Goal: Task Accomplishment & Management: Complete application form

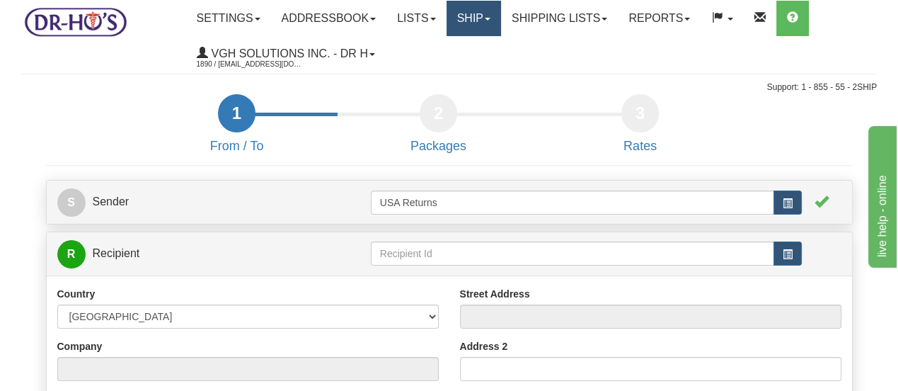
click at [476, 25] on link "Ship" at bounding box center [473, 18] width 54 height 35
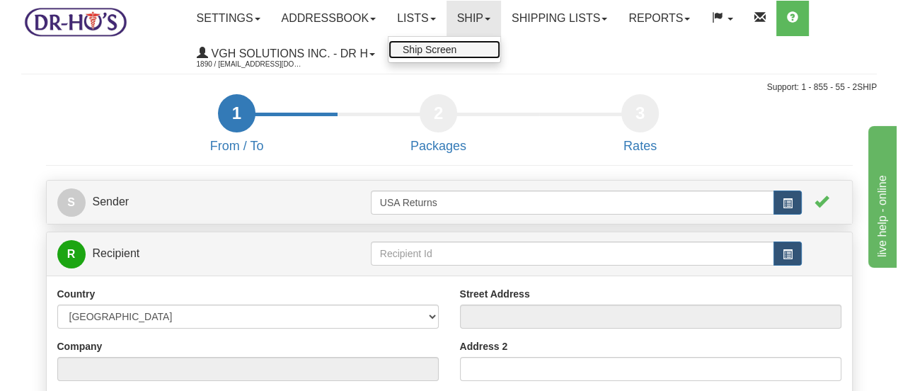
click at [469, 46] on link "Ship Screen" at bounding box center [444, 49] width 112 height 18
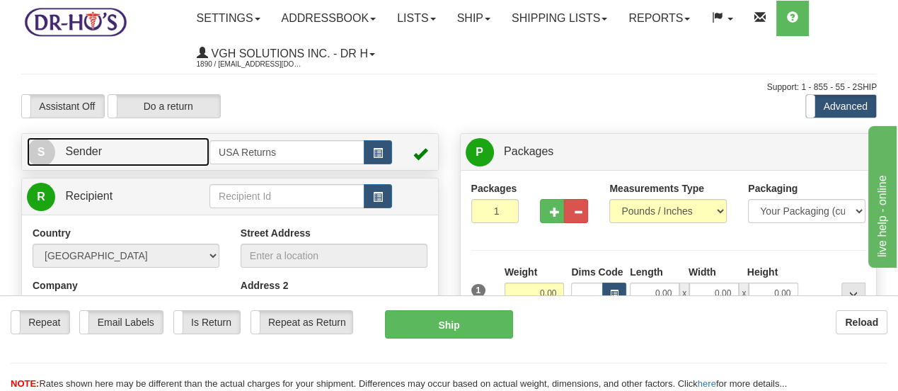
click at [46, 163] on span "S" at bounding box center [41, 152] width 28 height 28
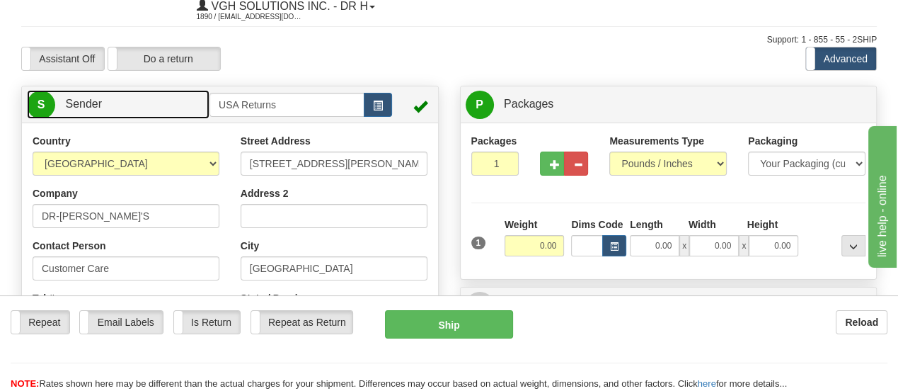
scroll to position [142, 0]
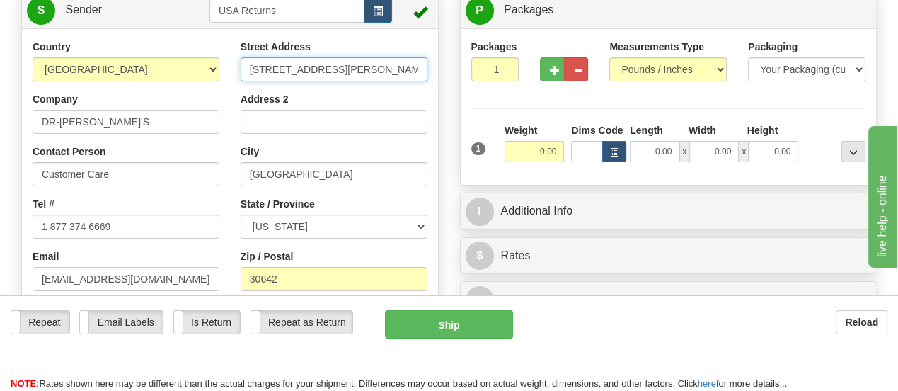
drag, startPoint x: 369, startPoint y: 73, endPoint x: 155, endPoint y: 70, distance: 214.4
click at [155, 70] on div "Country [GEOGRAPHIC_DATA] [GEOGRAPHIC_DATA] [GEOGRAPHIC_DATA] [GEOGRAPHIC_DATA]…" at bounding box center [230, 236] width 416 height 392
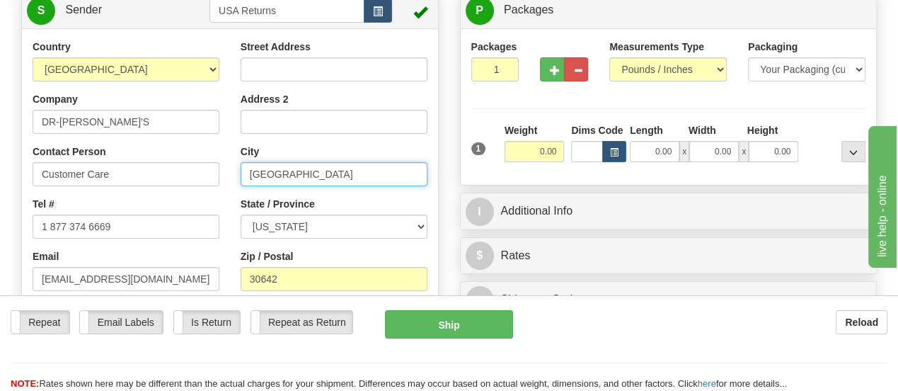
drag, startPoint x: 331, startPoint y: 183, endPoint x: 186, endPoint y: 166, distance: 146.0
click at [186, 166] on div "Country [GEOGRAPHIC_DATA] [GEOGRAPHIC_DATA] [GEOGRAPHIC_DATA] [GEOGRAPHIC_DATA]…" at bounding box center [230, 236] width 416 height 392
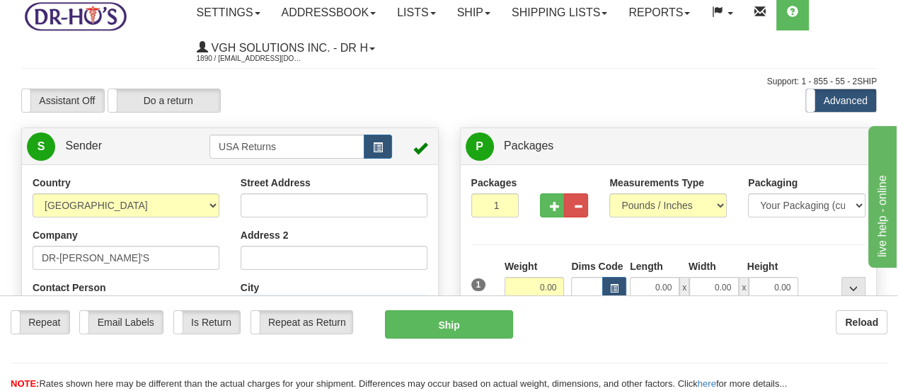
scroll to position [0, 0]
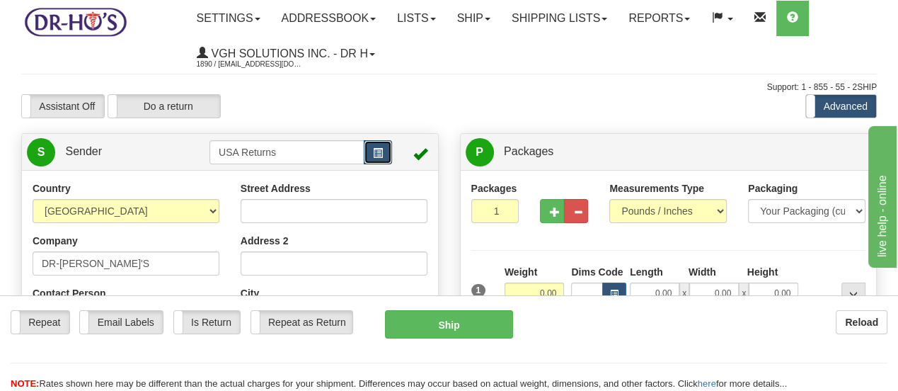
click at [379, 149] on span "button" at bounding box center [378, 153] width 10 height 9
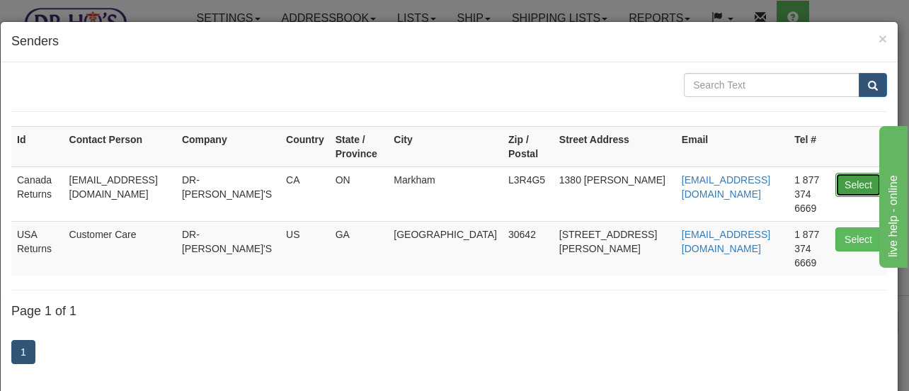
click at [835, 173] on button "Select" at bounding box center [858, 185] width 46 height 24
type input "Canada Returns"
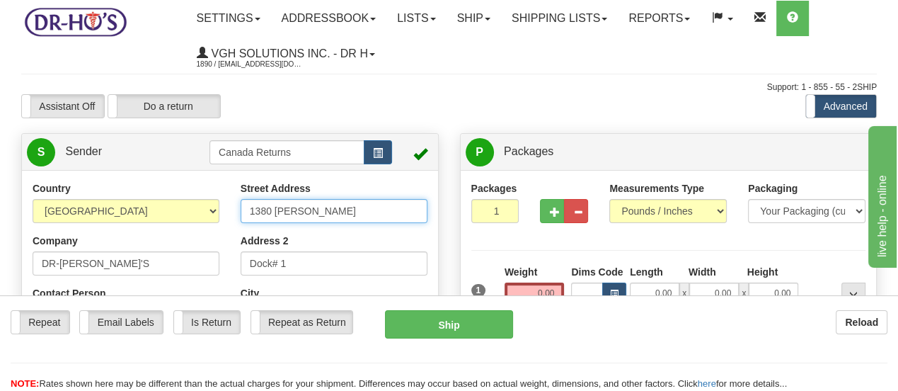
drag, startPoint x: 357, startPoint y: 214, endPoint x: 234, endPoint y: 206, distance: 122.7
click at [234, 206] on div "Street Address [STREET_ADDRESS][PERSON_NAME] Address 2 Dock# 1 City [GEOGRAPHIC…" at bounding box center [334, 345] width 208 height 328
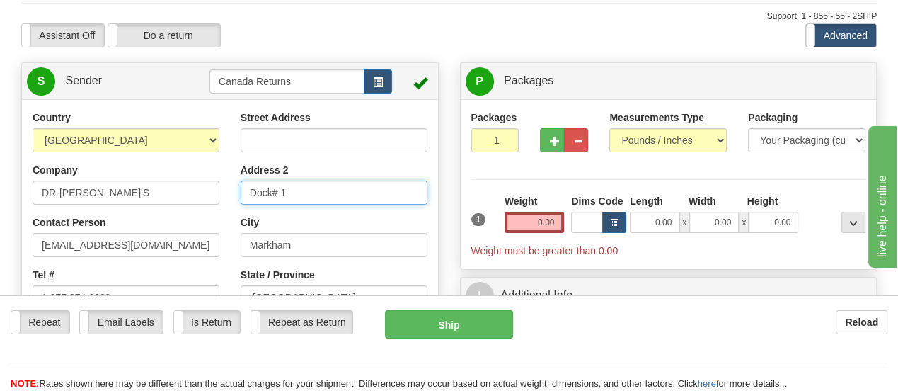
drag, startPoint x: 325, startPoint y: 197, endPoint x: 221, endPoint y: 195, distance: 104.0
click at [221, 195] on div "Country [GEOGRAPHIC_DATA] [GEOGRAPHIC_DATA] [GEOGRAPHIC_DATA] [GEOGRAPHIC_DATA]…" at bounding box center [230, 306] width 416 height 392
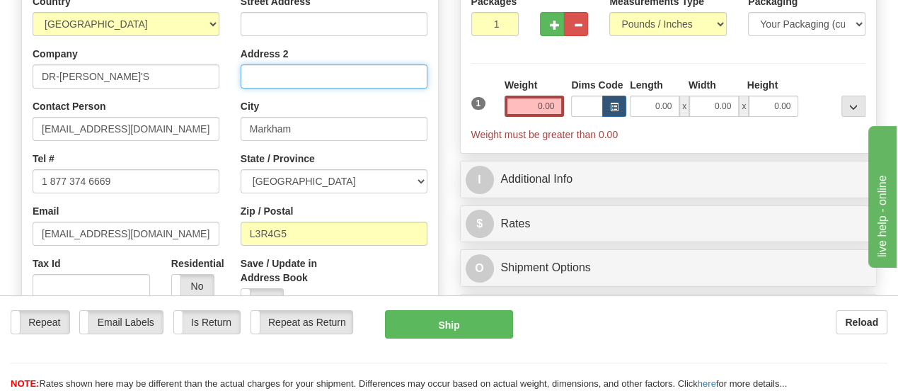
scroll to position [212, 0]
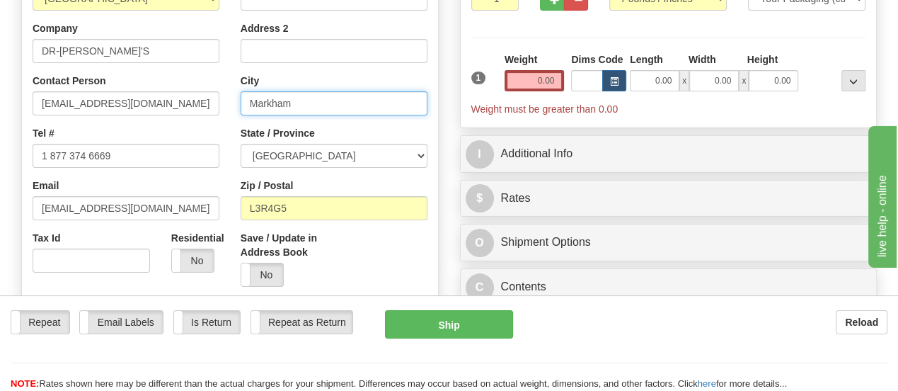
drag, startPoint x: 318, startPoint y: 101, endPoint x: 199, endPoint y: 105, distance: 119.0
click at [199, 105] on div "Country [GEOGRAPHIC_DATA] [GEOGRAPHIC_DATA] [GEOGRAPHIC_DATA] [GEOGRAPHIC_DATA]…" at bounding box center [230, 165] width 416 height 392
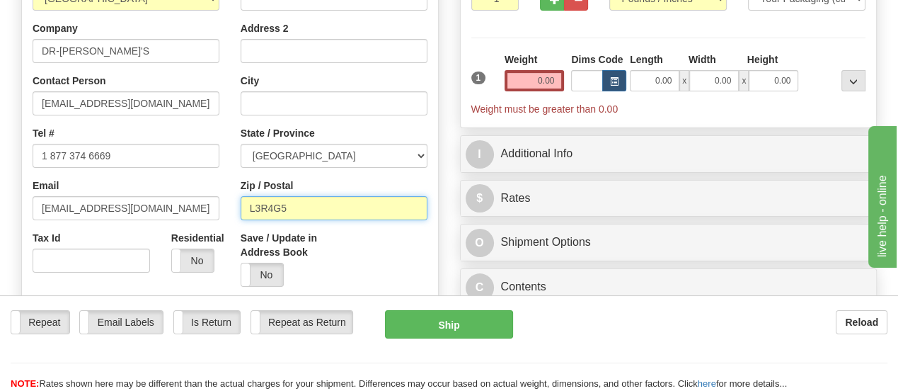
drag, startPoint x: 323, startPoint y: 204, endPoint x: 175, endPoint y: 187, distance: 148.9
click at [175, 187] on div "Country [GEOGRAPHIC_DATA] [GEOGRAPHIC_DATA] [GEOGRAPHIC_DATA] [GEOGRAPHIC_DATA]…" at bounding box center [230, 165] width 416 height 392
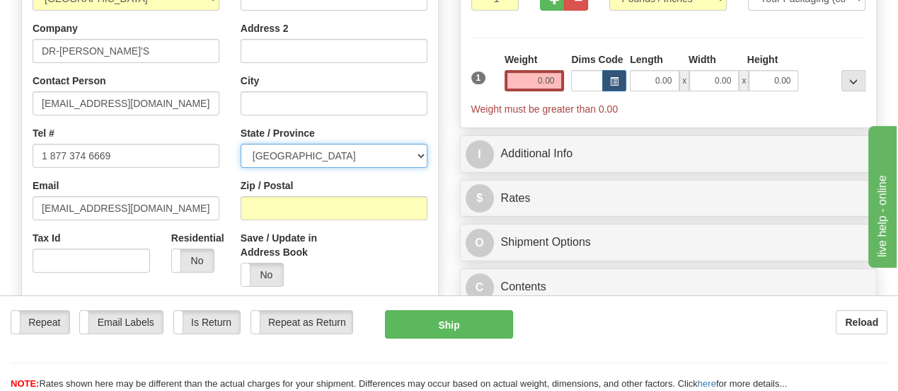
click at [419, 155] on select "[GEOGRAPHIC_DATA] [GEOGRAPHIC_DATA] [GEOGRAPHIC_DATA] [GEOGRAPHIC_DATA] [GEOGRA…" at bounding box center [334, 156] width 187 height 24
select select "BC"
click at [241, 144] on select "[GEOGRAPHIC_DATA] [GEOGRAPHIC_DATA] [GEOGRAPHIC_DATA] [GEOGRAPHIC_DATA] [GEOGRA…" at bounding box center [334, 156] width 187 height 24
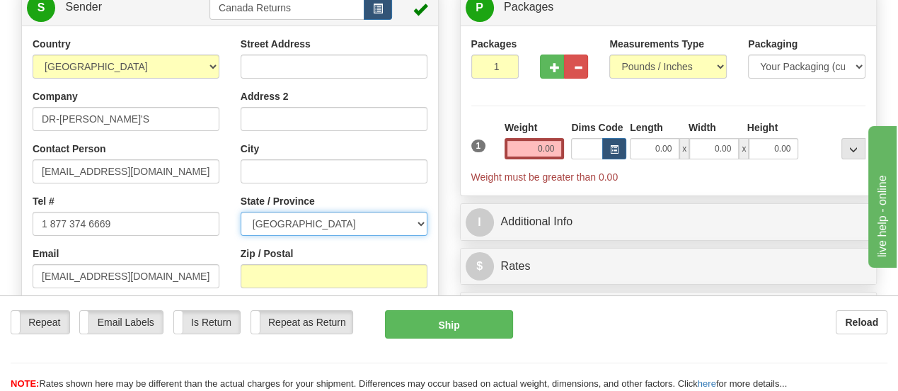
scroll to position [142, 0]
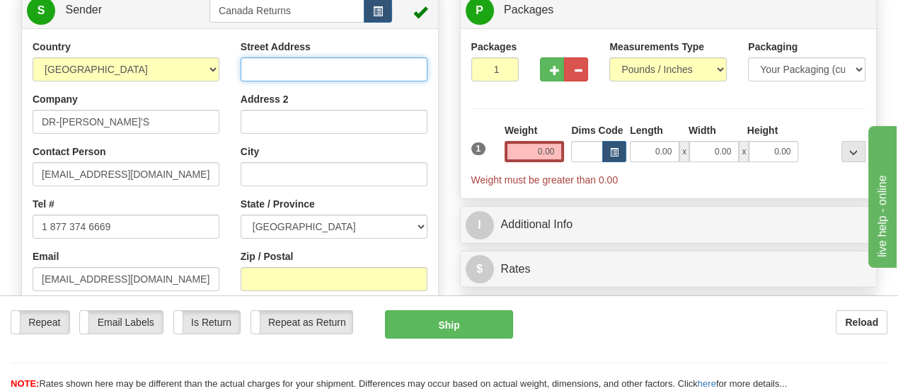
click at [388, 68] on input "Street Address" at bounding box center [334, 69] width 187 height 24
paste input "[STREET_ADDRESS]"
type input "[STREET_ADDRESS]"
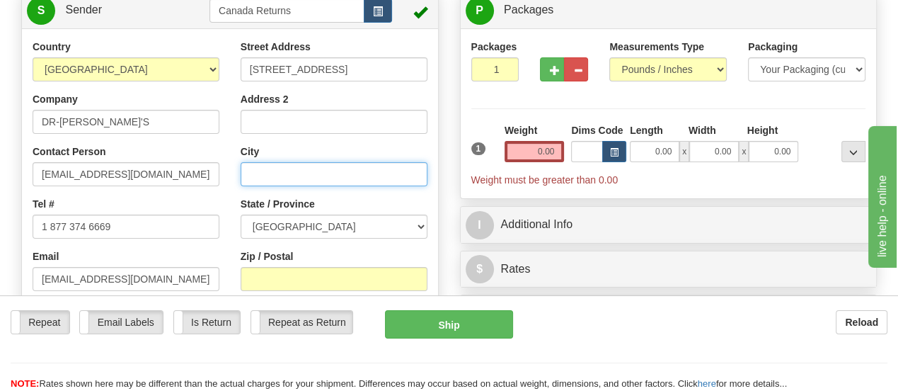
scroll to position [0, 0]
click at [368, 170] on input "City" at bounding box center [334, 174] width 187 height 24
paste input "[STREET_ADDRESS]"
drag, startPoint x: 269, startPoint y: 172, endPoint x: 424, endPoint y: 180, distance: 155.2
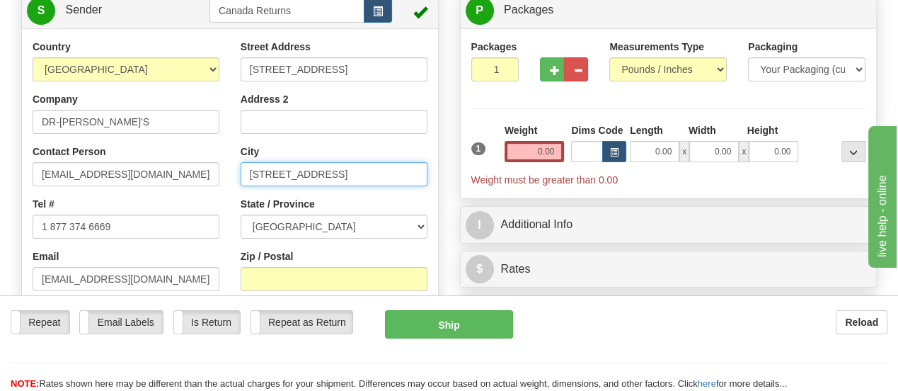
click at [422, 183] on input "[STREET_ADDRESS]" at bounding box center [334, 174] width 187 height 24
type input "[STREET_ADDRESS] Chemainus Chemainus"
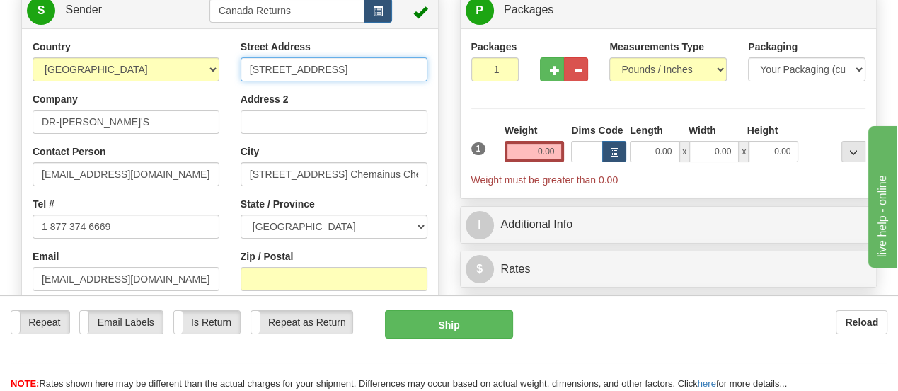
scroll to position [0, 178]
drag, startPoint x: 342, startPoint y: 71, endPoint x: 420, endPoint y: 74, distance: 77.9
click at [420, 74] on input "[STREET_ADDRESS]" at bounding box center [334, 69] width 187 height 24
type input "[STREET_ADDRESS]"
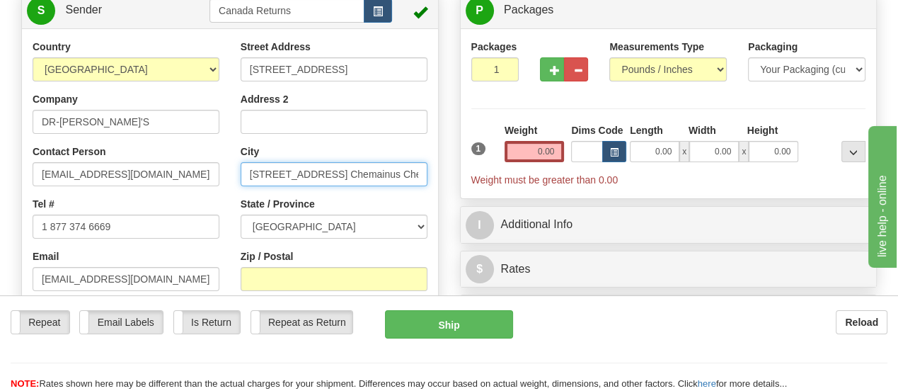
drag, startPoint x: 342, startPoint y: 173, endPoint x: 242, endPoint y: 163, distance: 101.0
click at [242, 163] on input "[STREET_ADDRESS] Chemainus Chemainus" at bounding box center [334, 174] width 187 height 24
drag, startPoint x: 304, startPoint y: 177, endPoint x: 367, endPoint y: 178, distance: 63.0
click at [367, 178] on input "Chemainus Chemainus" at bounding box center [334, 174] width 187 height 24
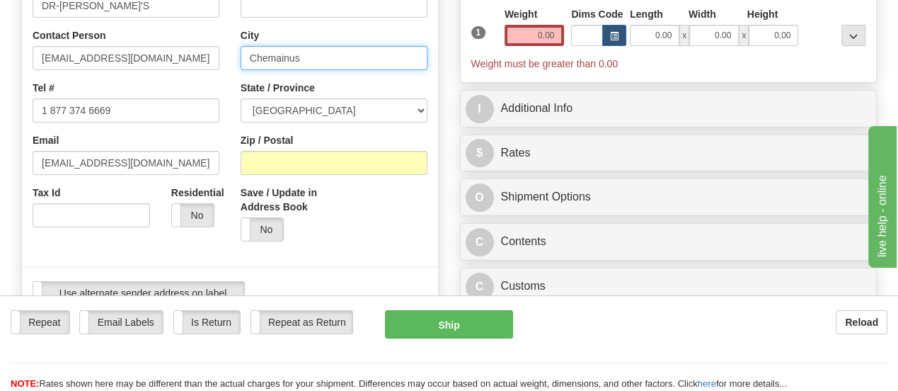
scroll to position [283, 0]
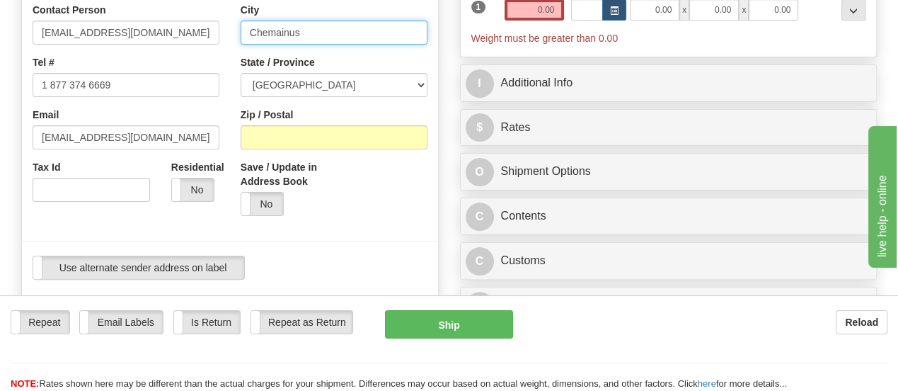
type input "Chemainus"
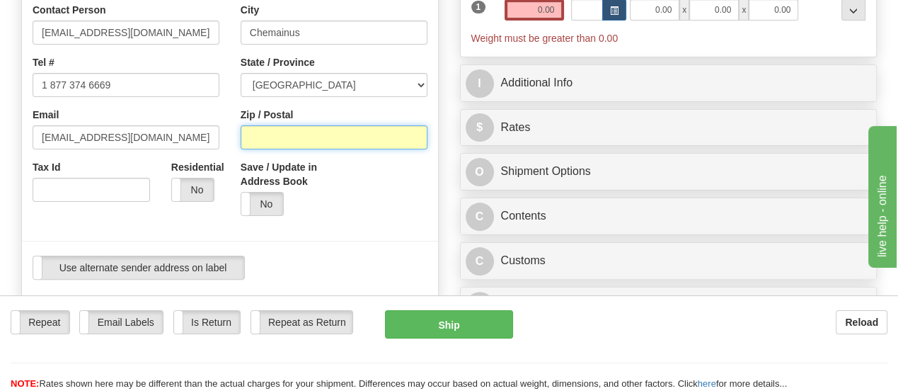
click at [393, 141] on input "Zip / Postal" at bounding box center [334, 137] width 187 height 24
paste input "[STREET_ADDRESS]"
drag, startPoint x: 345, startPoint y: 139, endPoint x: 235, endPoint y: 136, distance: 109.7
click at [235, 136] on div "Street Address [STREET_ADDRESS] Address 2 City [GEOGRAPHIC_DATA] State / Provin…" at bounding box center [334, 62] width 208 height 328
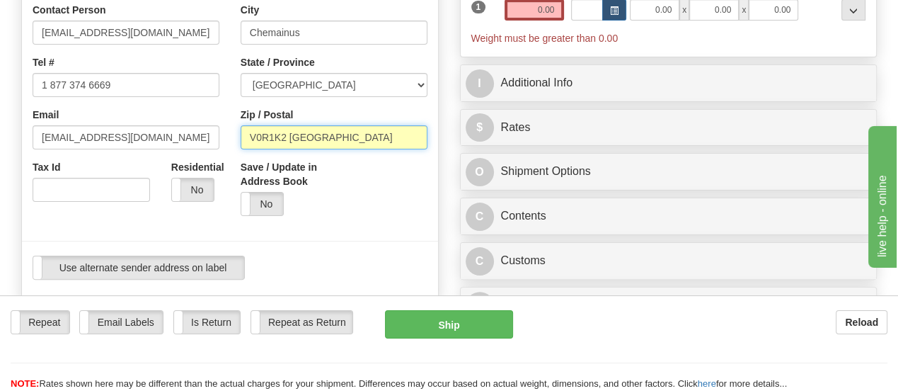
click at [357, 142] on input "V0R1K2 [GEOGRAPHIC_DATA]" at bounding box center [334, 137] width 187 height 24
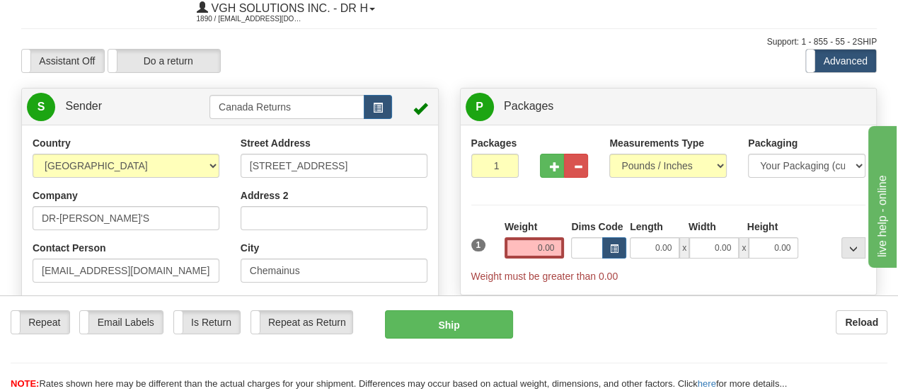
scroll to position [71, 0]
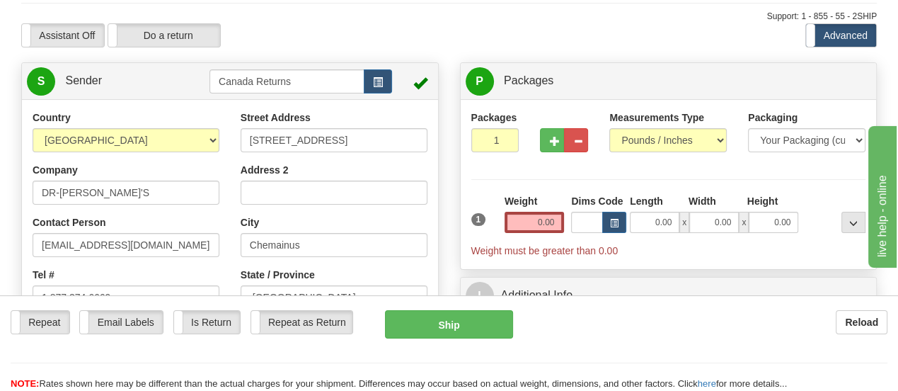
type input "V0R1K2"
drag, startPoint x: 133, startPoint y: 196, endPoint x: 23, endPoint y: 196, distance: 109.7
click at [23, 196] on div "Country [GEOGRAPHIC_DATA] [GEOGRAPHIC_DATA] [GEOGRAPHIC_DATA] [GEOGRAPHIC_DATA]…" at bounding box center [126, 267] width 208 height 314
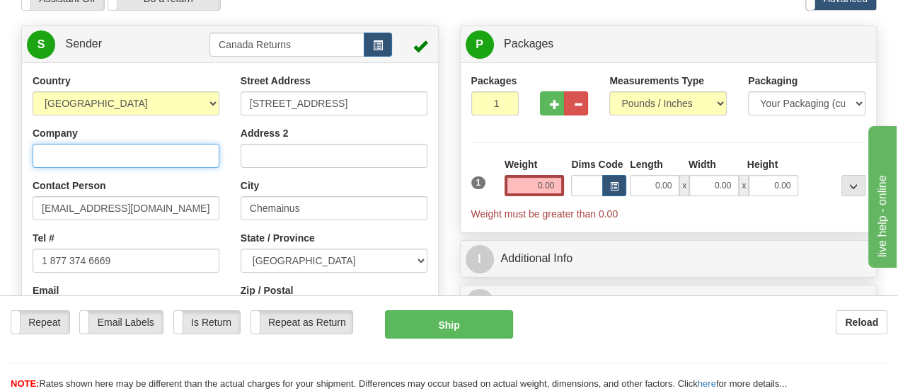
scroll to position [142, 0]
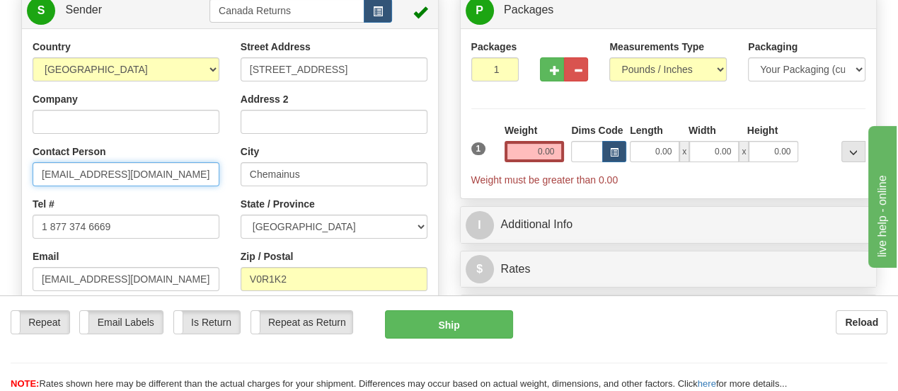
drag, startPoint x: 151, startPoint y: 172, endPoint x: 19, endPoint y: 173, distance: 132.3
click at [22, 173] on div "Country [GEOGRAPHIC_DATA] [GEOGRAPHIC_DATA] [GEOGRAPHIC_DATA] [GEOGRAPHIC_DATA]…" at bounding box center [230, 236] width 416 height 392
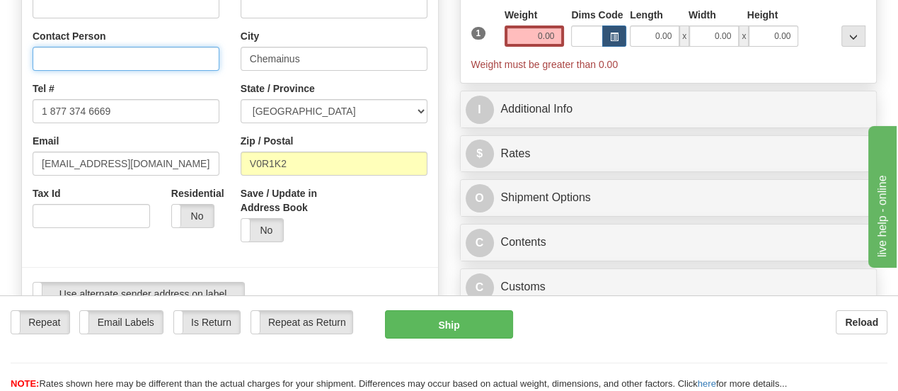
scroll to position [283, 0]
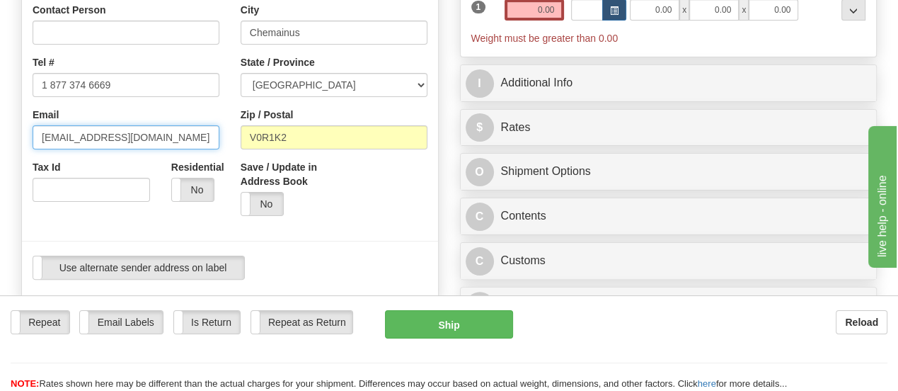
drag, startPoint x: 167, startPoint y: 139, endPoint x: 53, endPoint y: 139, distance: 113.9
click at [53, 139] on input "[EMAIL_ADDRESS][DOMAIN_NAME]" at bounding box center [126, 137] width 187 height 24
type input "d"
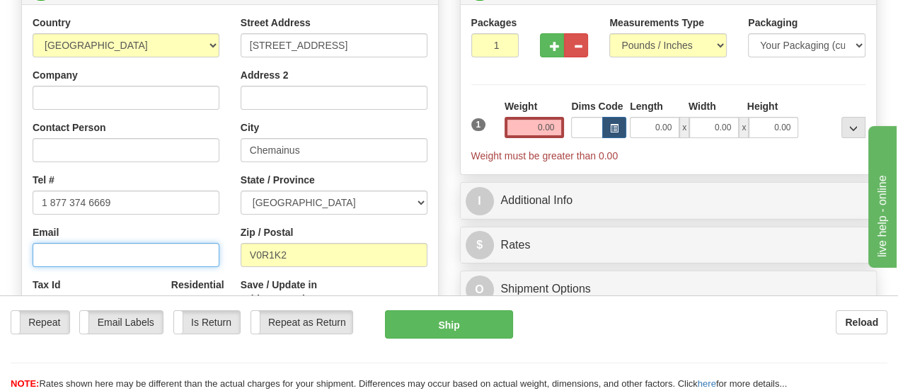
scroll to position [142, 0]
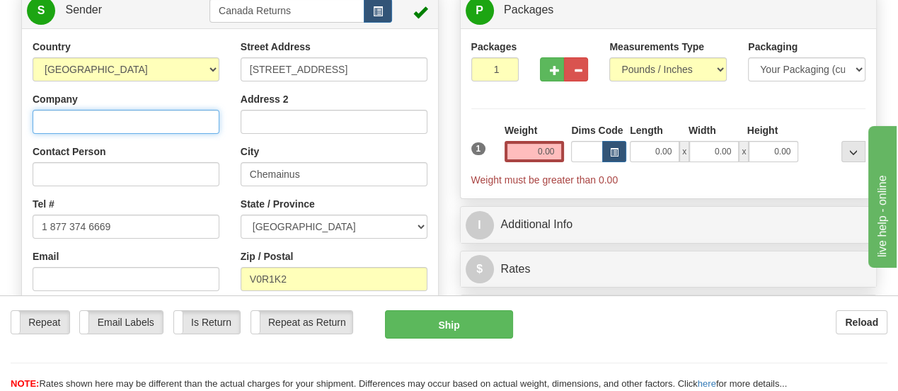
click at [173, 124] on input "Company" at bounding box center [126, 122] width 187 height 24
paste input "[PERSON_NAME]"
type input "[PERSON_NAME]"
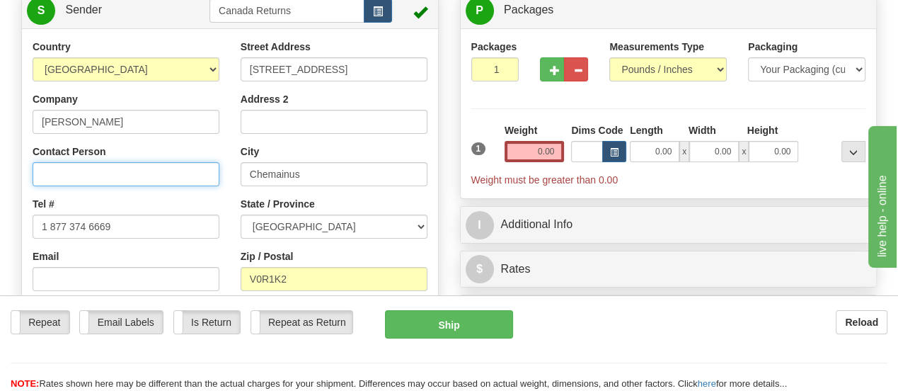
click at [177, 178] on input "Contact Person" at bounding box center [126, 174] width 187 height 24
paste input "[PERSON_NAME]"
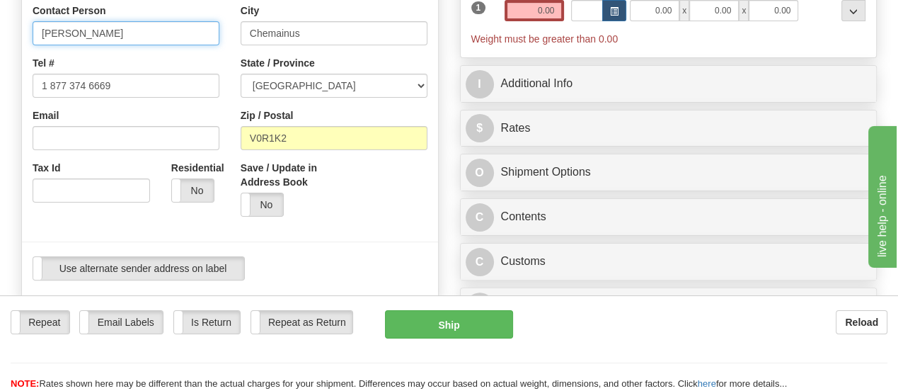
scroll to position [283, 0]
type input "[PERSON_NAME]"
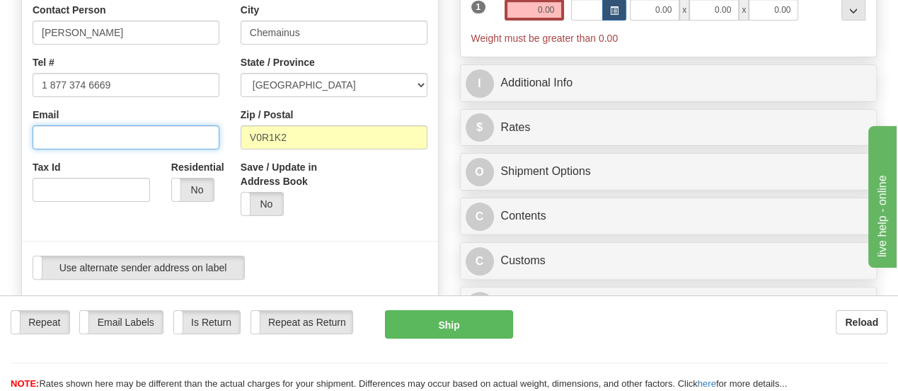
click at [134, 139] on input "Email" at bounding box center [126, 137] width 187 height 24
click at [180, 135] on input "Email" at bounding box center [126, 137] width 187 height 24
paste input "[EMAIL_ADDRESS][DOMAIN_NAME]"
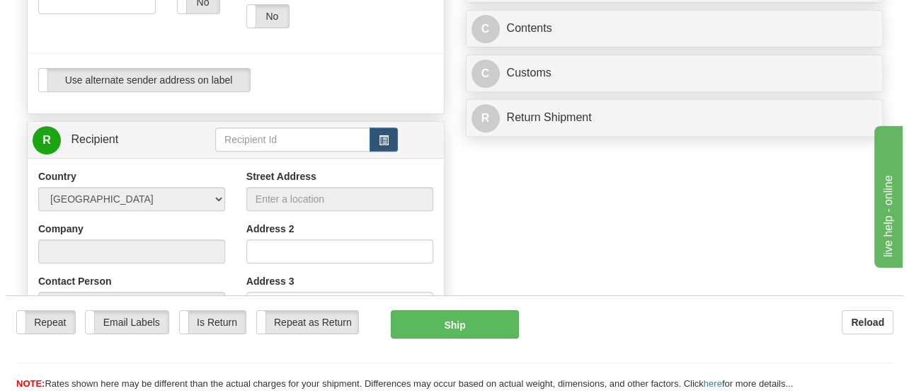
scroll to position [495, 0]
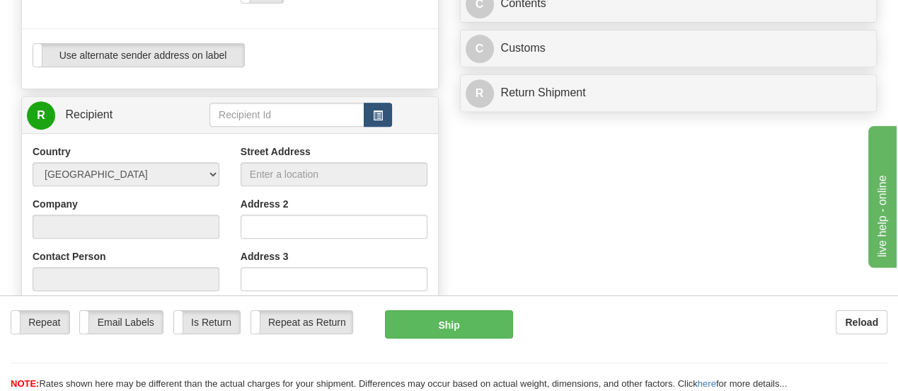
type input "[EMAIL_ADDRESS][DOMAIN_NAME]"
click at [378, 120] on span "button" at bounding box center [378, 115] width 10 height 9
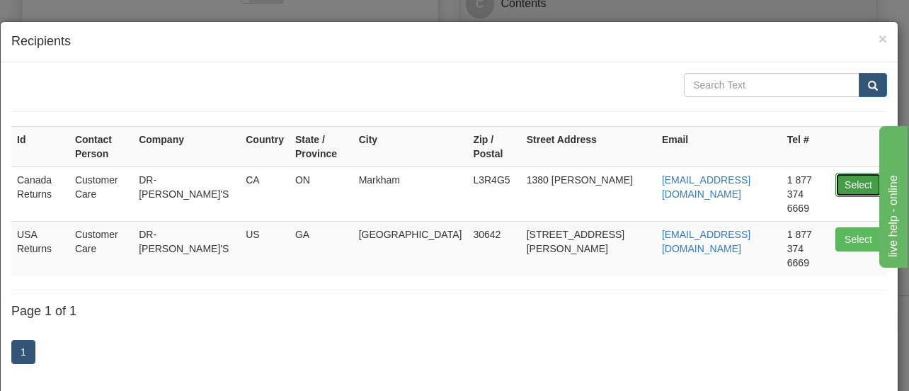
click at [845, 173] on button "Select" at bounding box center [858, 185] width 46 height 24
type input "Canada Returns"
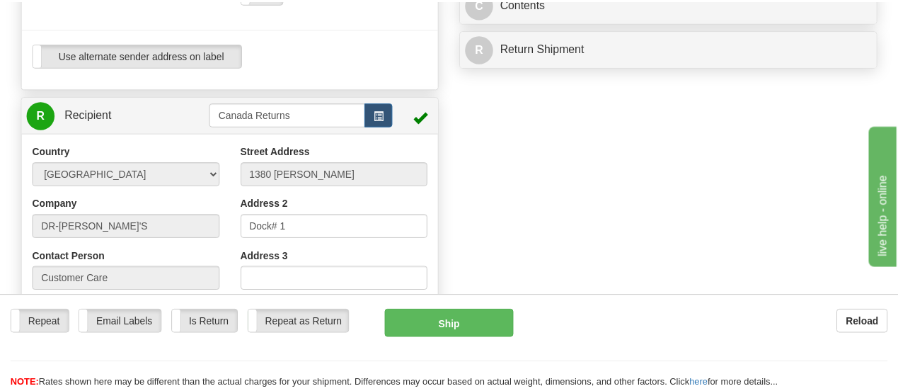
scroll to position [98, 0]
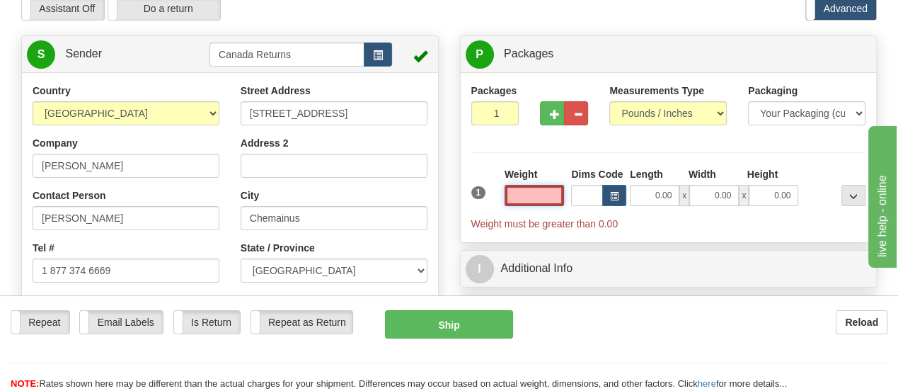
click at [553, 197] on input "text" at bounding box center [535, 195] width 60 height 21
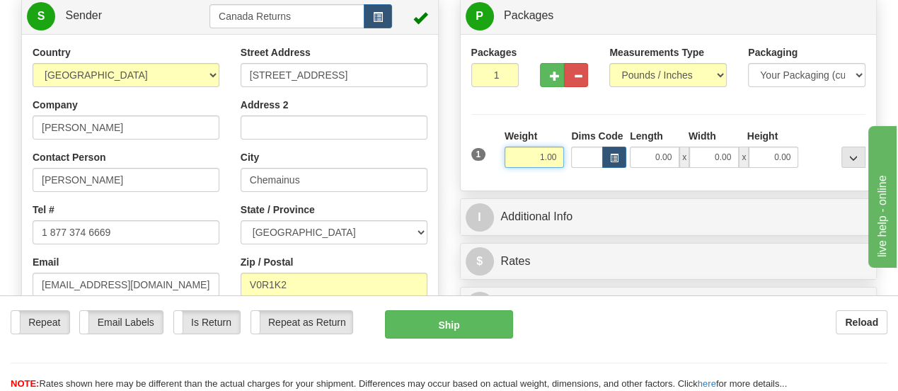
scroll to position [168, 0]
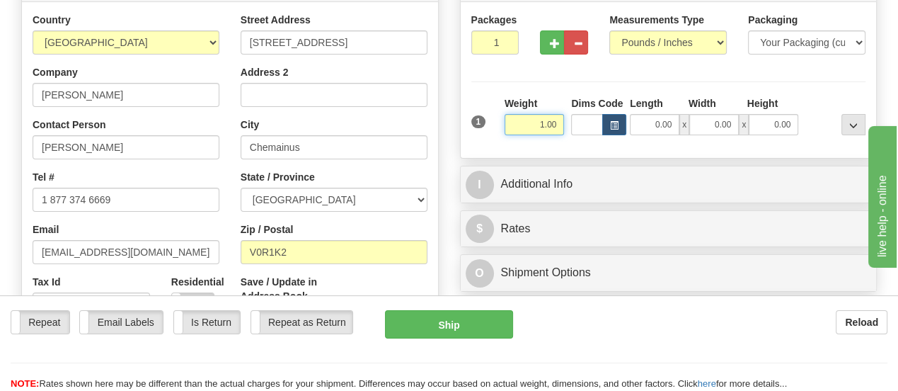
type input "1.00"
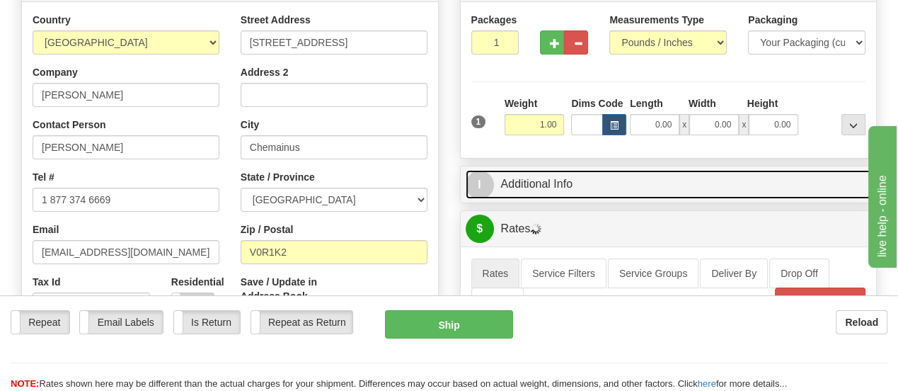
click at [550, 187] on link "I Additional Info" at bounding box center [669, 184] width 406 height 29
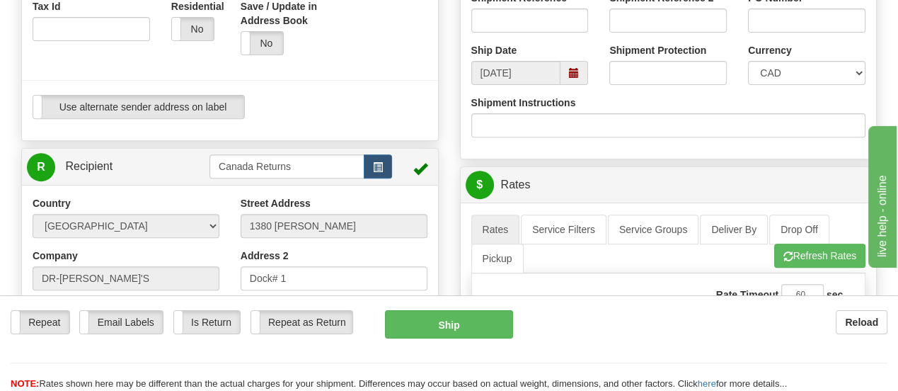
scroll to position [451, 0]
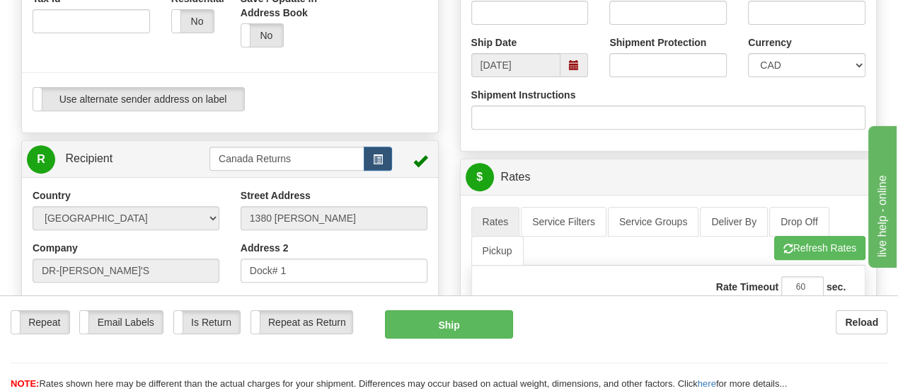
click at [571, 63] on span at bounding box center [574, 65] width 10 height 10
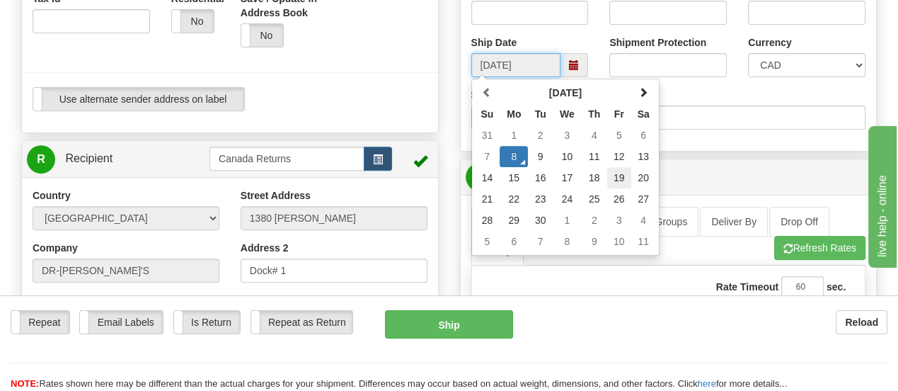
click at [617, 178] on td "19" at bounding box center [619, 177] width 24 height 21
type input "[DATE]"
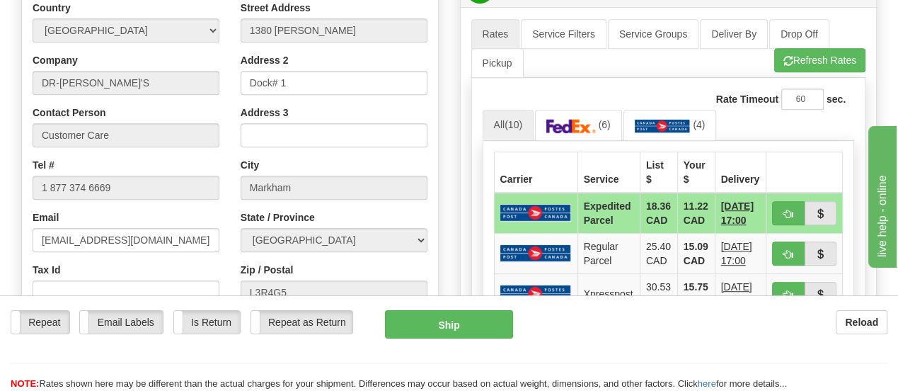
scroll to position [664, 0]
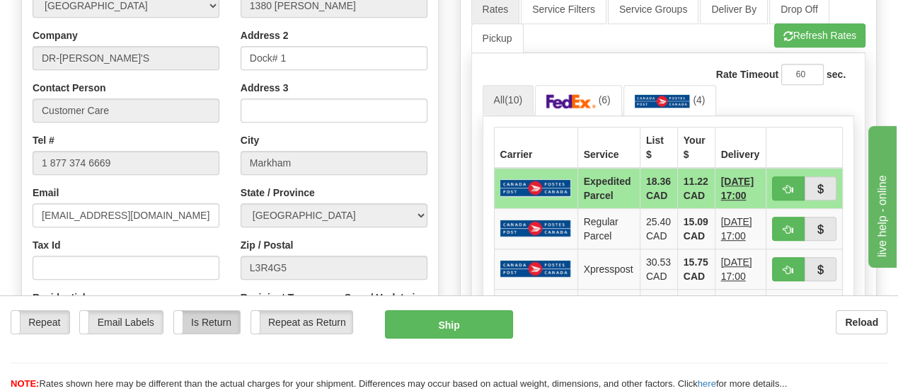
click at [218, 311] on label "Is Return" at bounding box center [207, 322] width 66 height 23
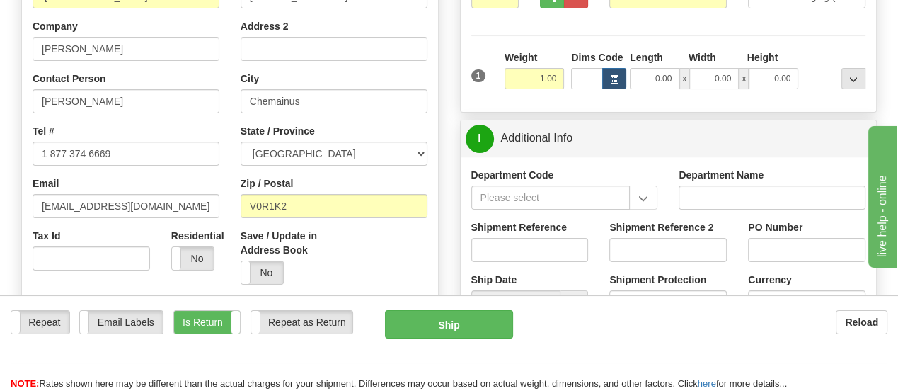
scroll to position [239, 0]
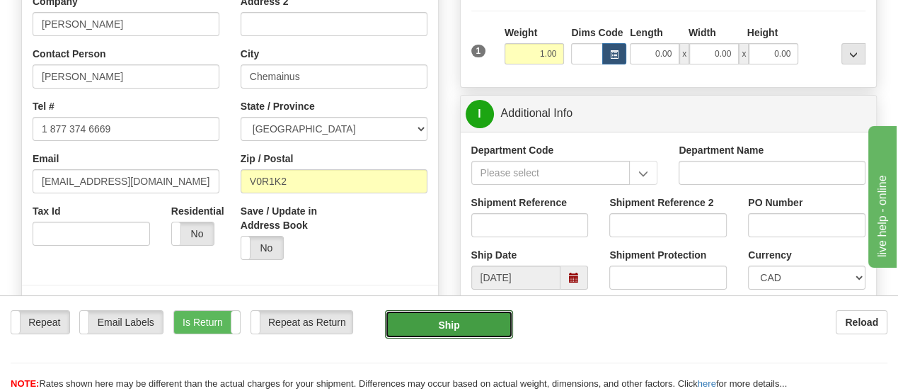
drag, startPoint x: 435, startPoint y: 298, endPoint x: 583, endPoint y: 306, distance: 148.1
click at [581, 310] on div "Repeat Repeat Email Labels Email Labels Edit Is Return Is Return Repeat as Retu…" at bounding box center [449, 329] width 898 height 38
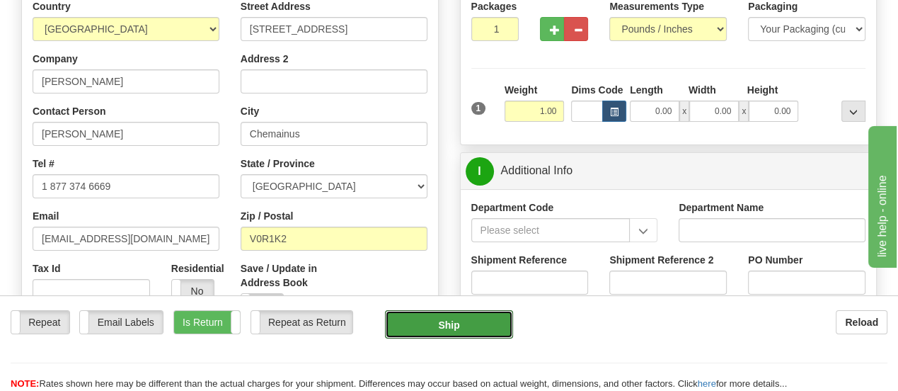
scroll to position [98, 0]
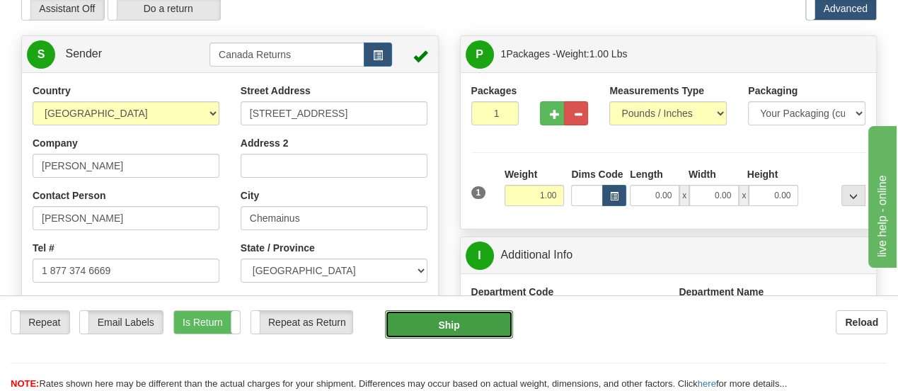
click at [453, 310] on button "Ship" at bounding box center [449, 324] width 129 height 28
type input "DOM.EP"
click at [443, 310] on button "Ship" at bounding box center [449, 324] width 129 height 28
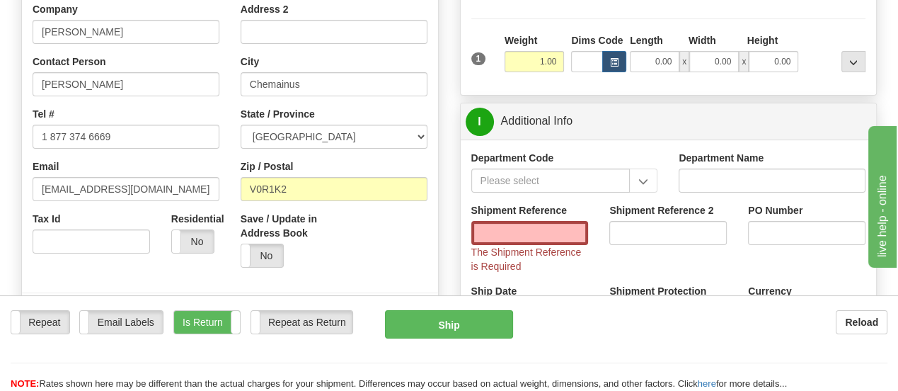
scroll to position [239, 0]
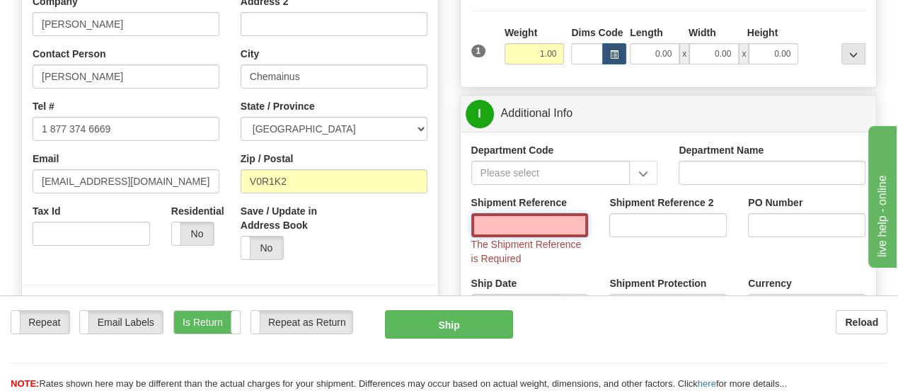
click at [563, 219] on input "Shipment Reference" at bounding box center [529, 225] width 117 height 24
click at [538, 226] on input "Shipment Reference" at bounding box center [529, 225] width 117 height 24
paste input "1163040"
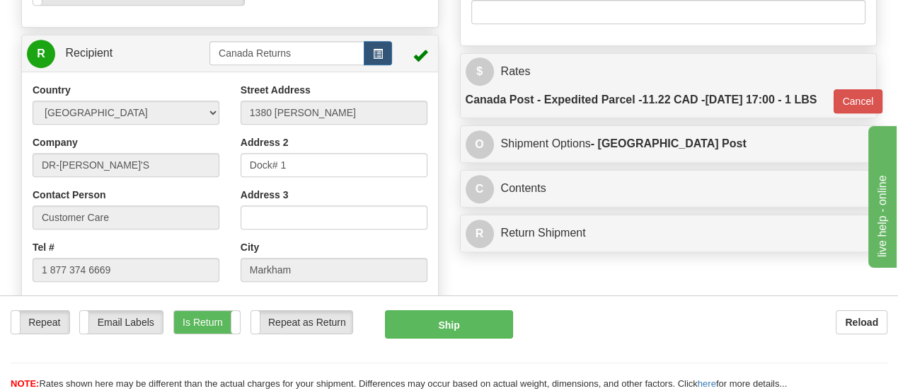
scroll to position [522, 0]
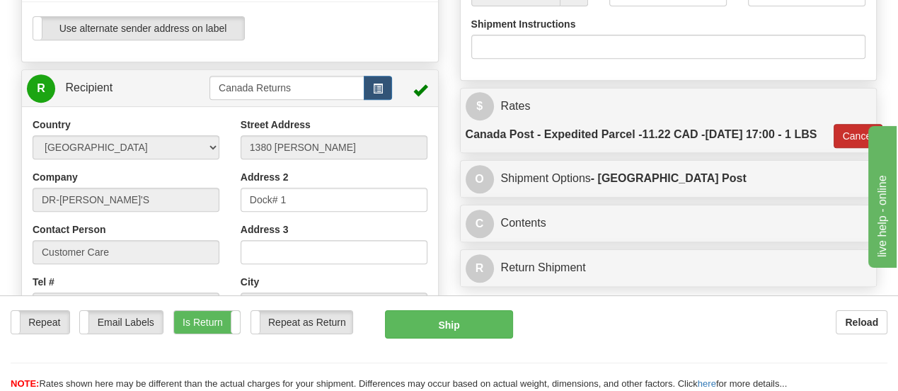
type input "1163040"
click at [849, 148] on button "Cancel" at bounding box center [859, 136] width 50 height 24
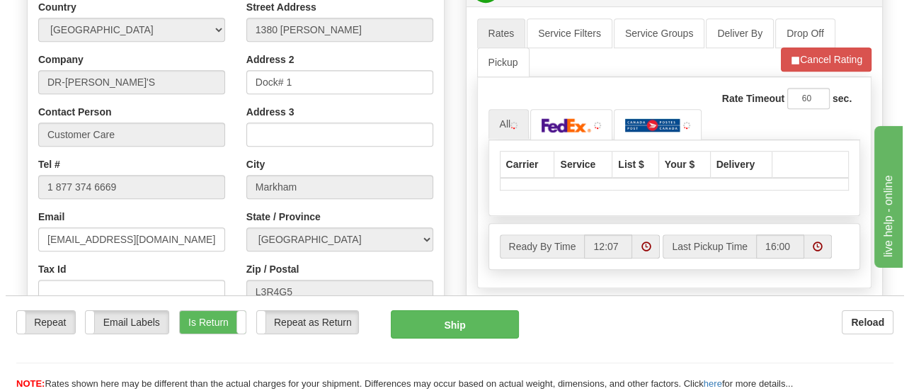
scroll to position [664, 0]
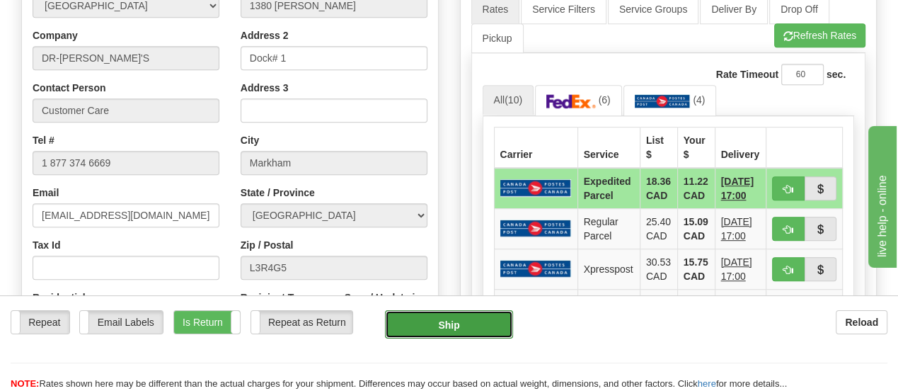
click at [456, 310] on button "Ship" at bounding box center [449, 324] width 129 height 28
type input "DOM.EP"
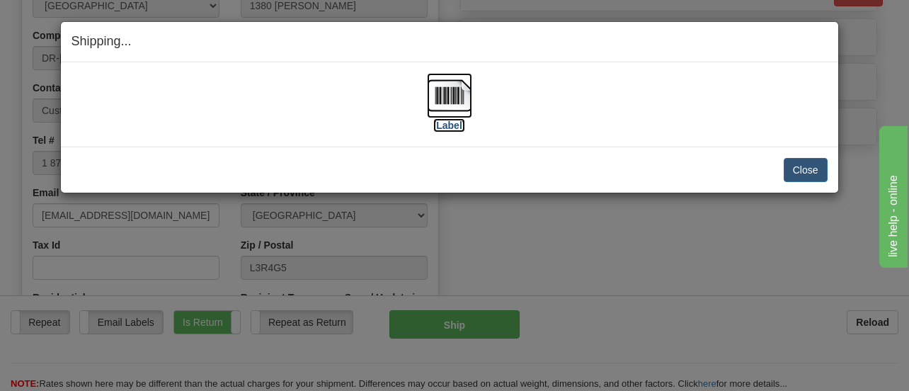
click at [442, 124] on label "[Label]" at bounding box center [449, 125] width 33 height 14
